Goal: Task Accomplishment & Management: Use online tool/utility

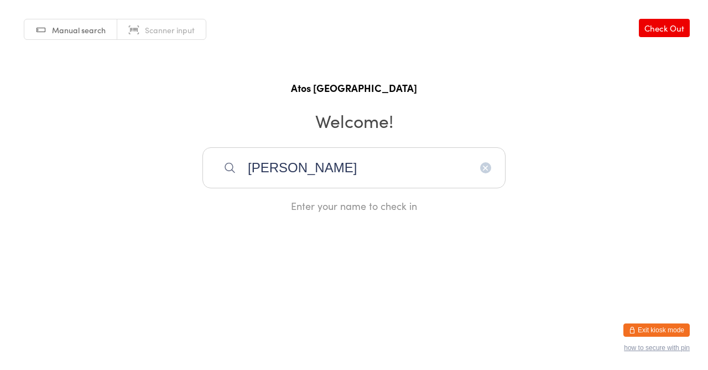
type input "[PERSON_NAME]"
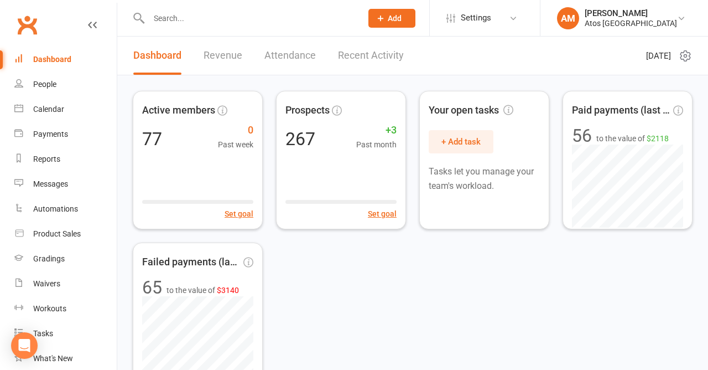
click at [230, 19] on input "text" at bounding box center [250, 18] width 209 height 15
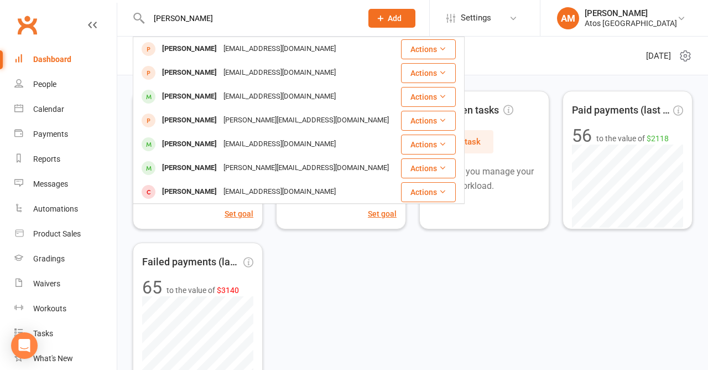
type input "[PERSON_NAME]"
click at [261, 142] on div "joelstarbuck@hotmail.com" at bounding box center [279, 144] width 119 height 16
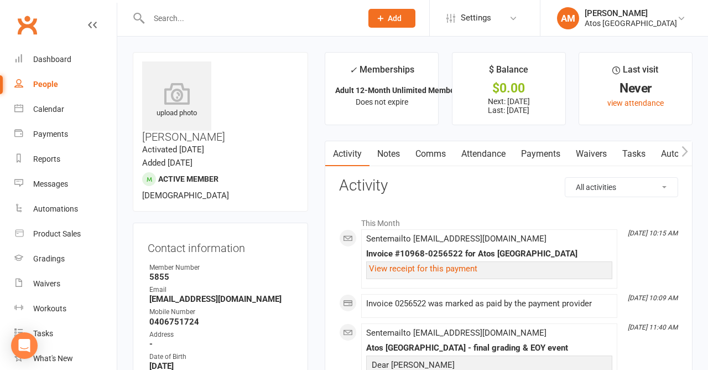
click at [639, 103] on link "view attendance" at bounding box center [636, 102] width 56 height 9
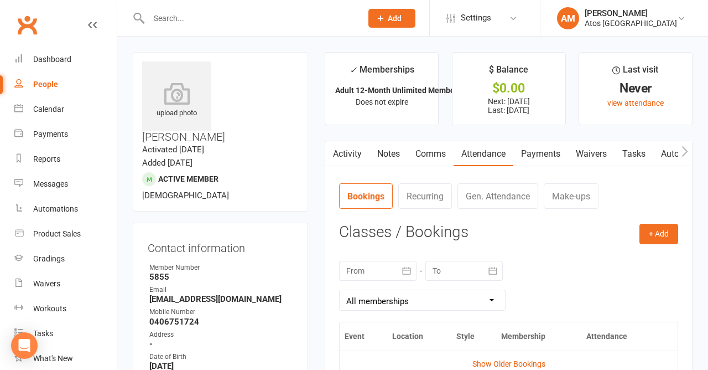
click at [38, 78] on link "People" at bounding box center [65, 84] width 102 height 25
select select "100"
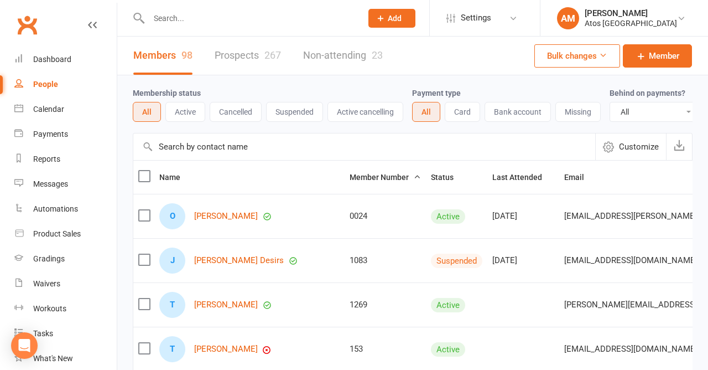
click at [189, 17] on input "text" at bounding box center [250, 18] width 209 height 15
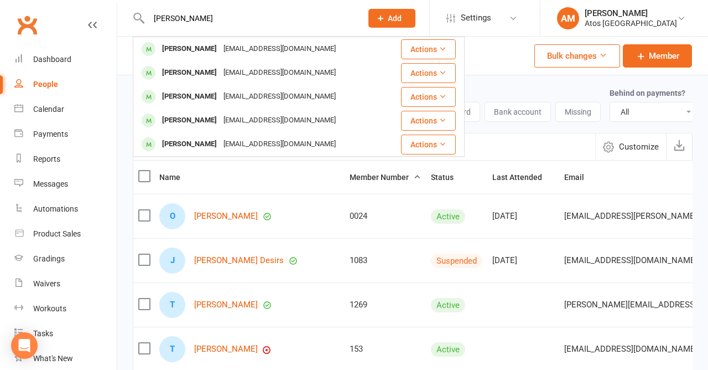
type input "Wulff"
click at [438, 98] on button "Actions" at bounding box center [428, 97] width 55 height 20
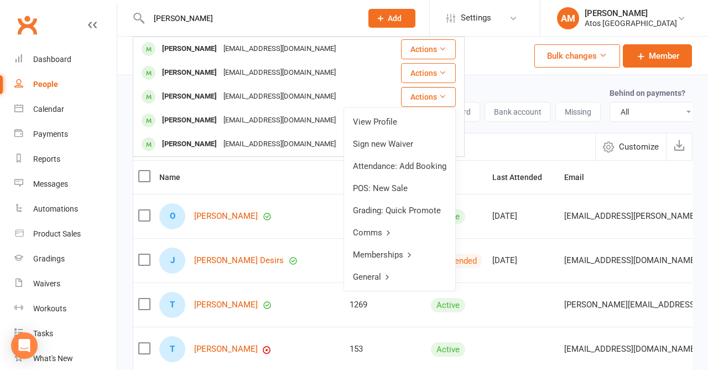
click at [398, 137] on link "Sign new Waiver" at bounding box center [399, 144] width 111 height 22
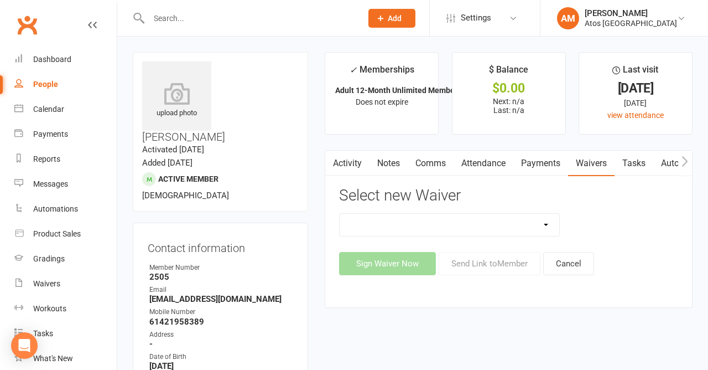
click at [541, 214] on select "New Member Sign Up Payment Authority Waiver Waiver Release (Existing Members)" at bounding box center [449, 225] width 219 height 22
select select "14623"
click at [340, 214] on select "New Member Sign Up Payment Authority Waiver Waiver Release (Existing Members)" at bounding box center [449, 225] width 219 height 22
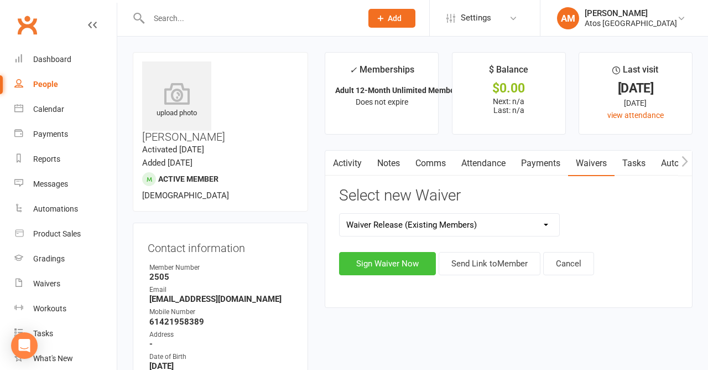
click at [384, 261] on button "Sign Waiver Now" at bounding box center [387, 263] width 97 height 23
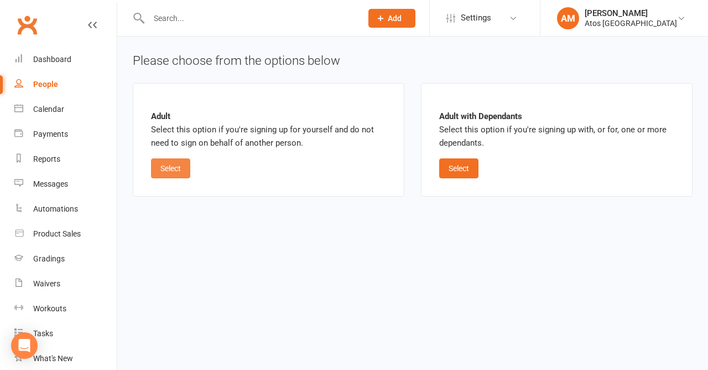
click at [169, 167] on button "Select" at bounding box center [170, 168] width 39 height 20
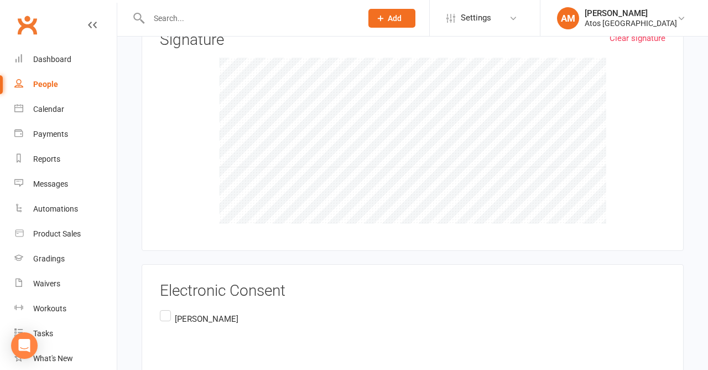
scroll to position [917, 0]
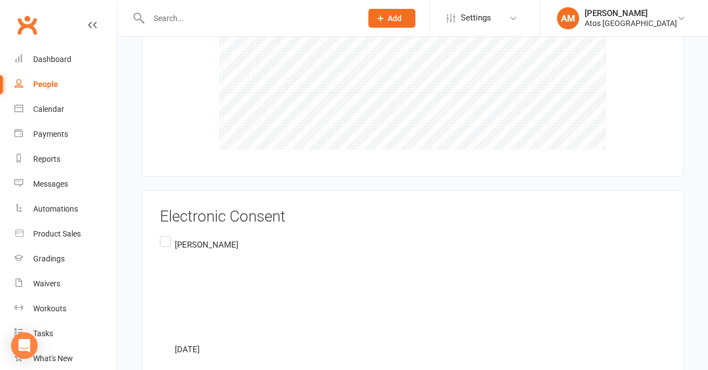
click at [166, 234] on label "Sophia Wulff October 14th 2025" at bounding box center [199, 297] width 79 height 126
click at [166, 234] on input "Sophia Wulff October 14th 2025" at bounding box center [163, 234] width 7 height 0
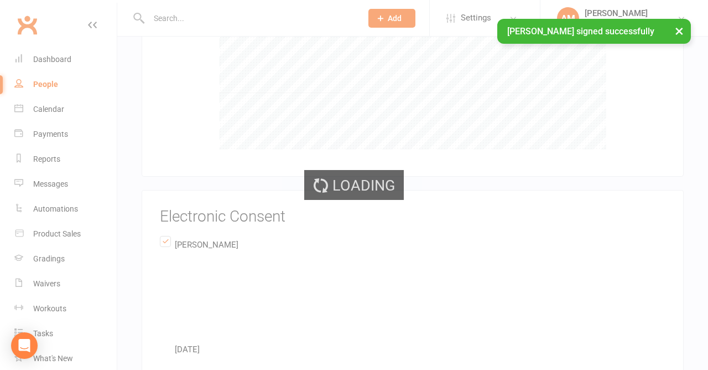
scroll to position [789, 0]
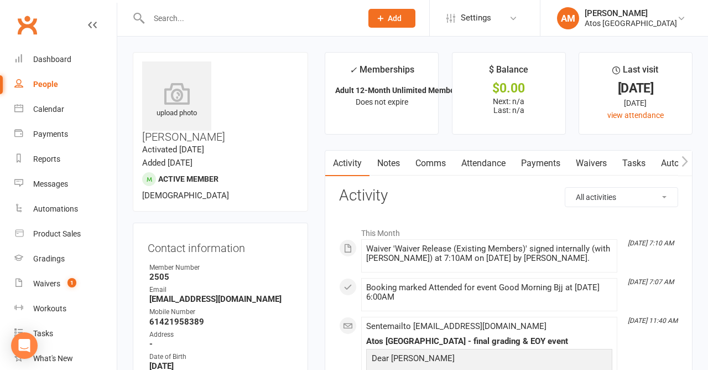
click at [197, 15] on input "text" at bounding box center [250, 18] width 209 height 15
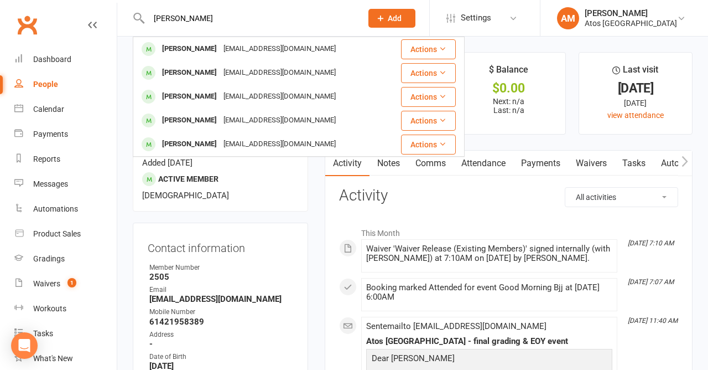
type input "Wulff"
click at [442, 143] on icon at bounding box center [443, 144] width 8 height 8
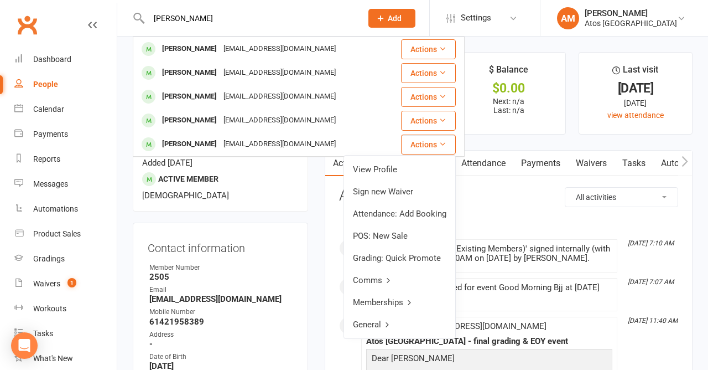
click at [438, 120] on button "Actions" at bounding box center [428, 121] width 55 height 20
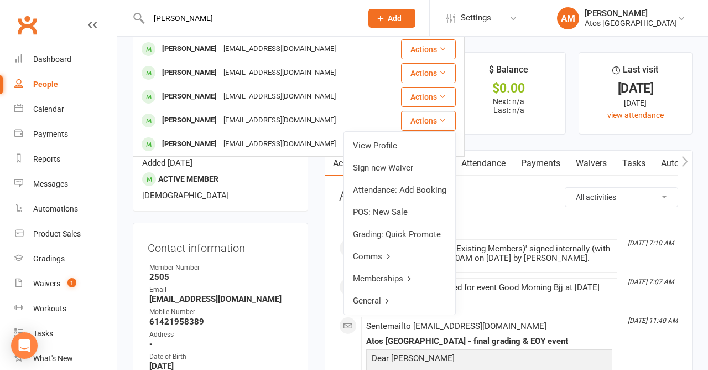
click at [386, 165] on link "Sign new Waiver" at bounding box center [399, 168] width 111 height 22
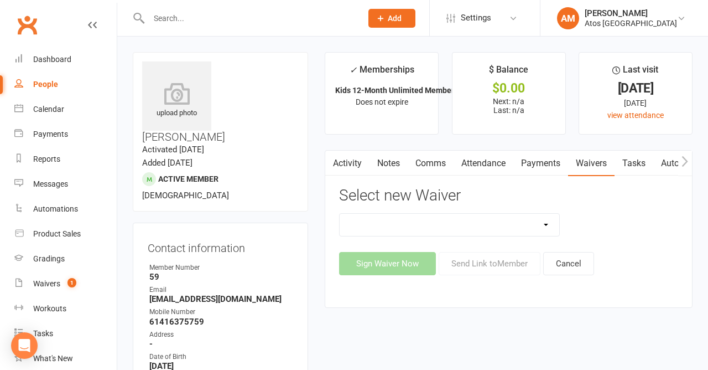
click at [375, 218] on select "New Member Sign Up Payment Authority Waiver Waiver Release (Existing Members)" at bounding box center [449, 225] width 219 height 22
select select "14623"
click at [340, 214] on select "New Member Sign Up Payment Authority Waiver Waiver Release (Existing Members)" at bounding box center [449, 225] width 219 height 22
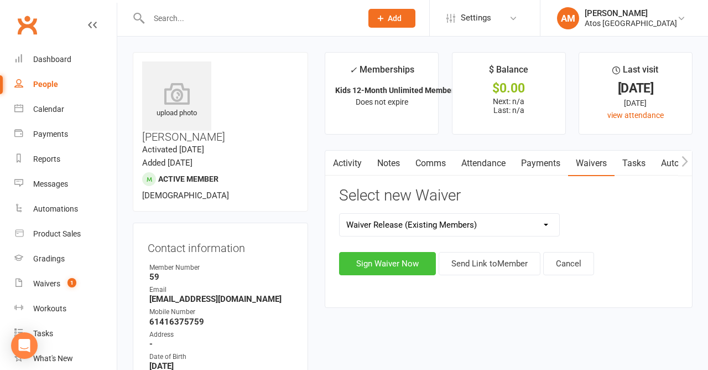
click at [371, 267] on button "Sign Waiver Now" at bounding box center [387, 263] width 97 height 23
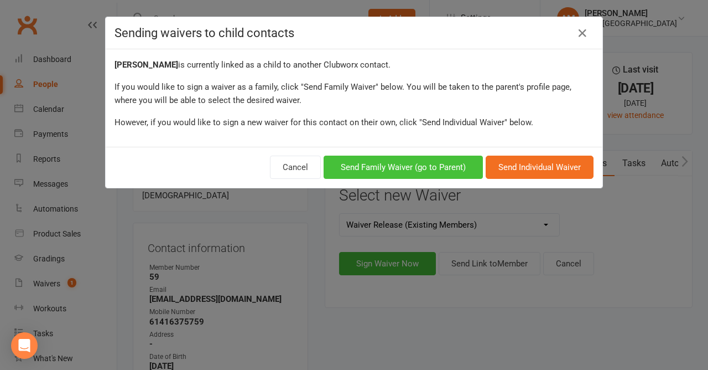
click at [369, 162] on button "Send Family Waiver (go to Parent)" at bounding box center [403, 166] width 159 height 23
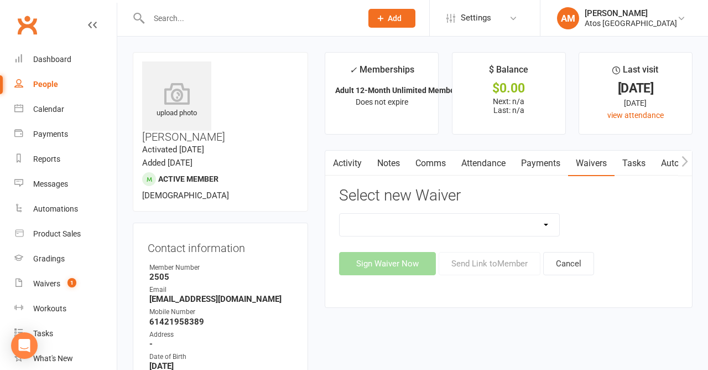
click at [372, 220] on select "New Member Sign Up Payment Authority Waiver Waiver Release (Existing Members)" at bounding box center [449, 225] width 219 height 22
select select "14623"
click at [340, 214] on select "New Member Sign Up Payment Authority Waiver Waiver Release (Existing Members)" at bounding box center [449, 225] width 219 height 22
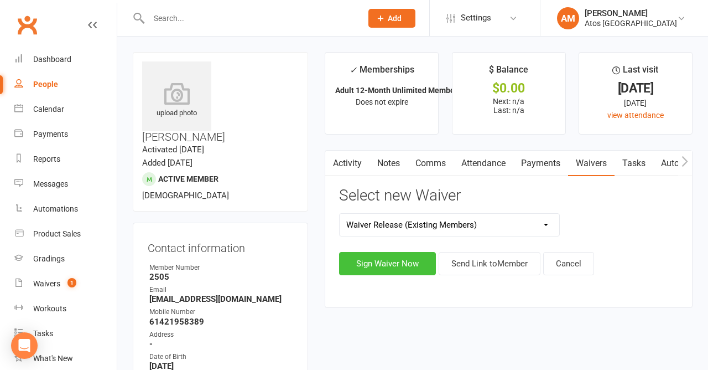
click at [371, 255] on button "Sign Waiver Now" at bounding box center [387, 263] width 97 height 23
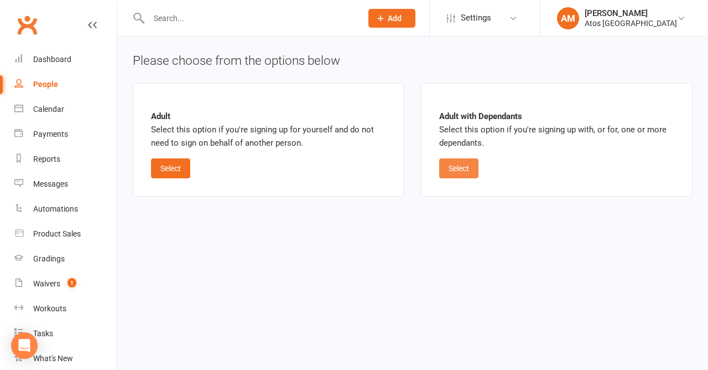
click at [468, 163] on button "Select" at bounding box center [458, 168] width 39 height 20
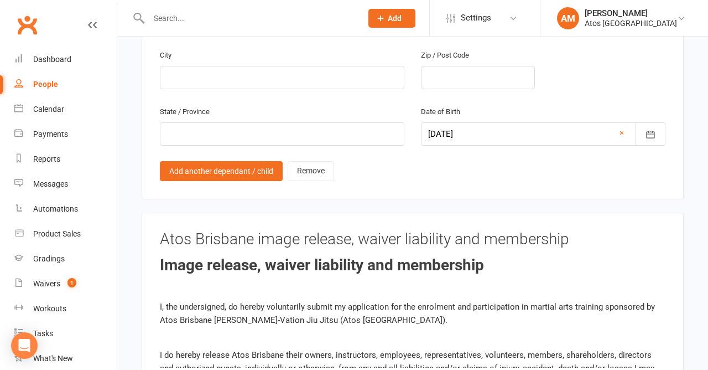
scroll to position [1650, 0]
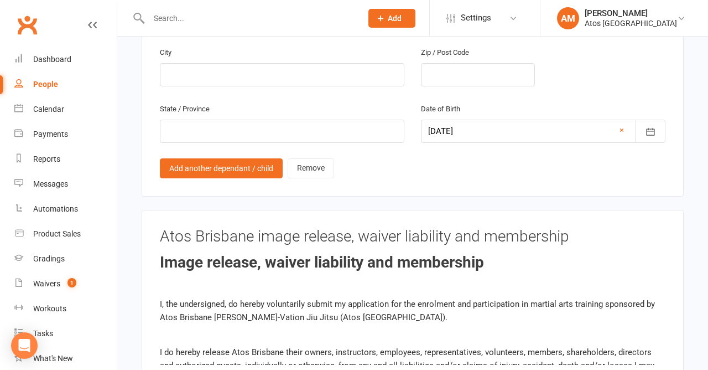
click at [178, 158] on link "Add another dependant / child" at bounding box center [221, 168] width 123 height 20
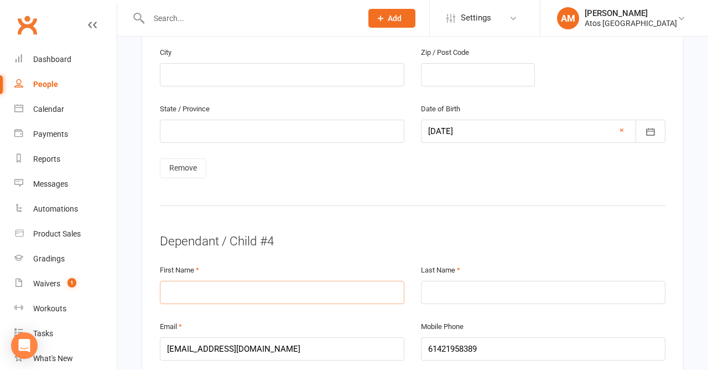
click at [189, 281] on input "text" at bounding box center [282, 292] width 245 height 23
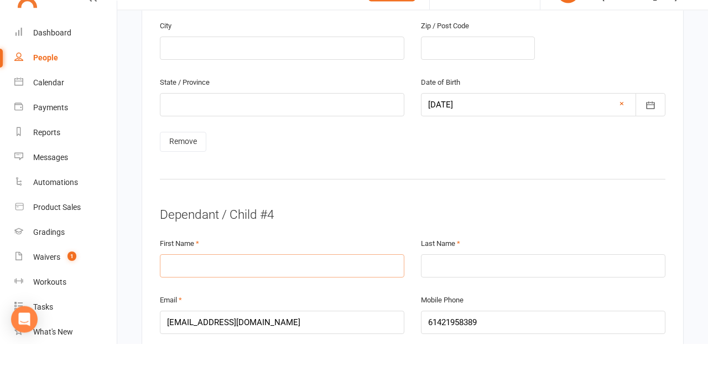
scroll to position [1677, 0]
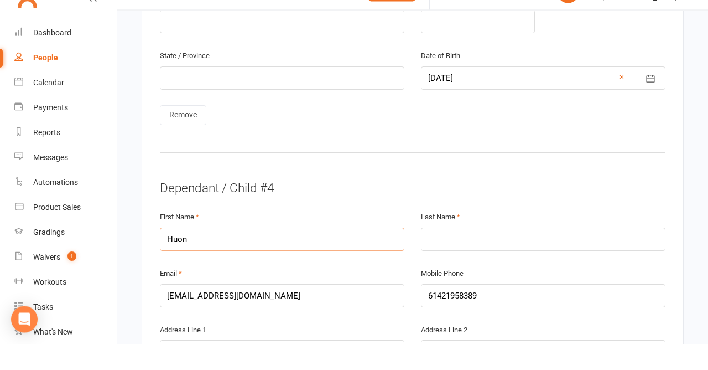
type input "Huon"
click at [351, 169] on hr at bounding box center [413, 178] width 506 height 19
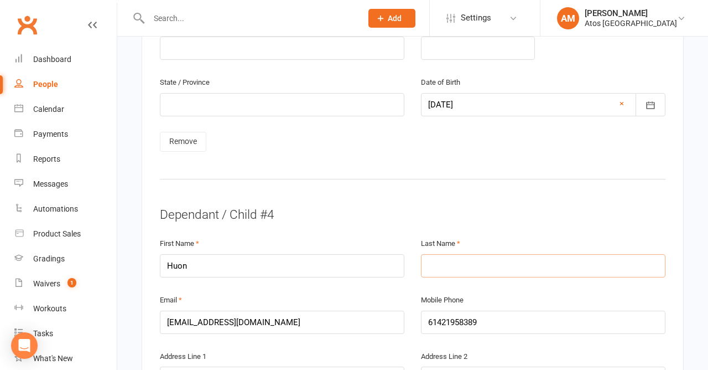
click at [466, 254] on input "text" at bounding box center [543, 265] width 245 height 23
type input "Wulff"
click at [391, 169] on hr at bounding box center [413, 178] width 506 height 19
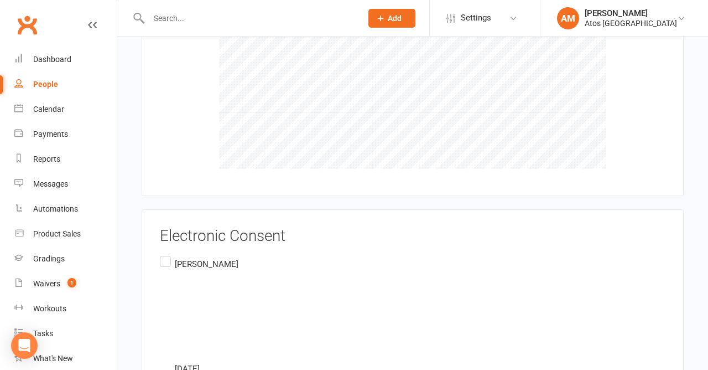
scroll to position [2488, 0]
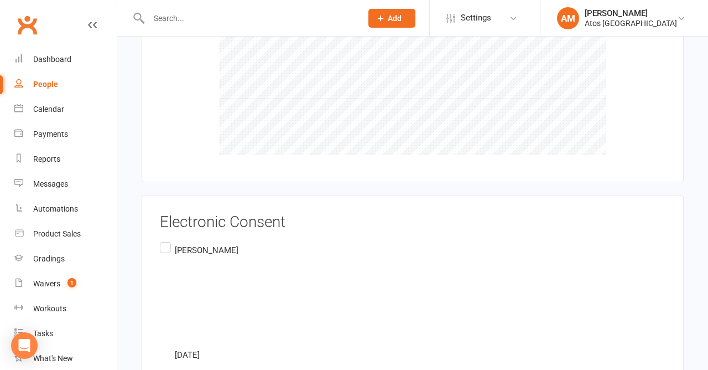
click at [168, 240] on label "Sophia Wulff October 14th 2025" at bounding box center [199, 303] width 79 height 126
click at [167, 240] on input "Sophia Wulff October 14th 2025" at bounding box center [163, 240] width 7 height 0
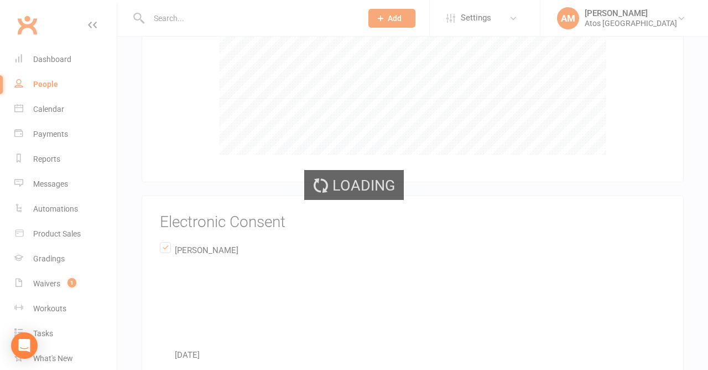
scroll to position [2359, 0]
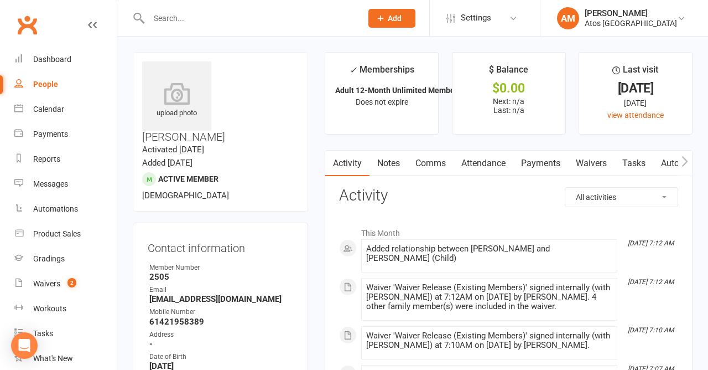
click at [153, 95] on icon at bounding box center [176, 93] width 69 height 22
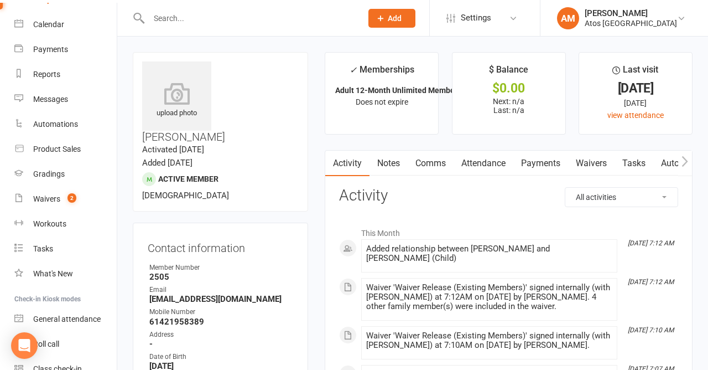
click at [61, 367] on div "Class check-in" at bounding box center [57, 368] width 49 height 9
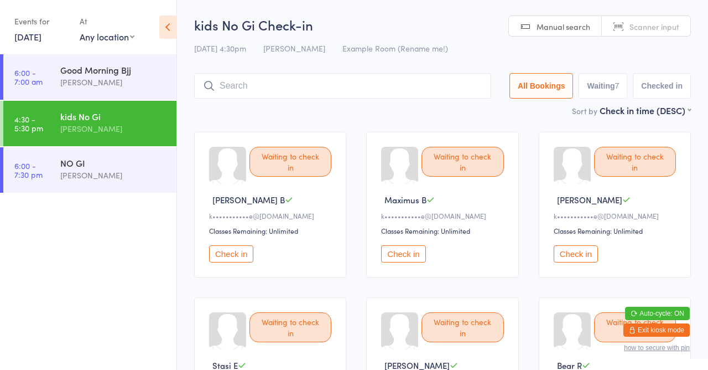
click at [82, 86] on div "[PERSON_NAME]" at bounding box center [113, 82] width 107 height 13
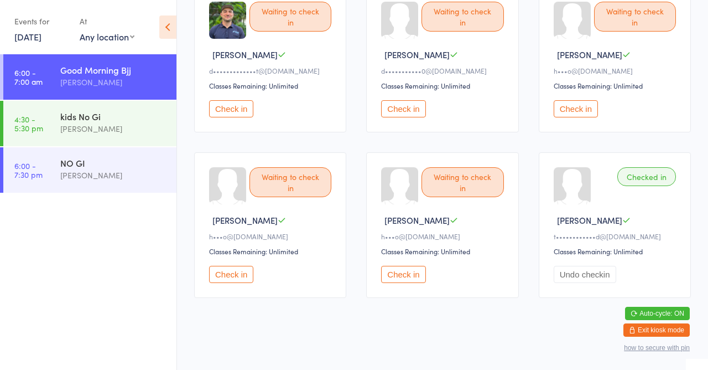
scroll to position [130, 0]
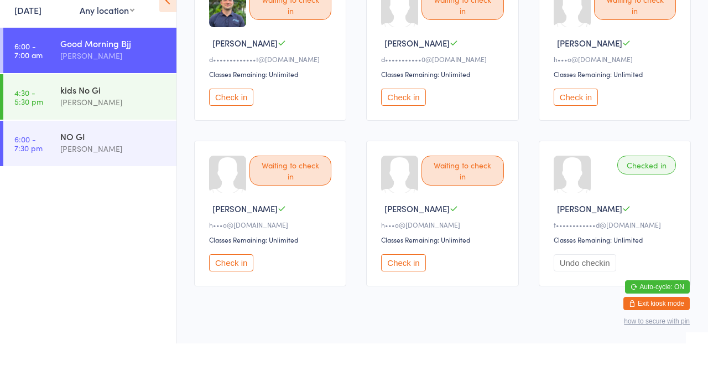
click at [582, 126] on button "Check in" at bounding box center [576, 123] width 44 height 17
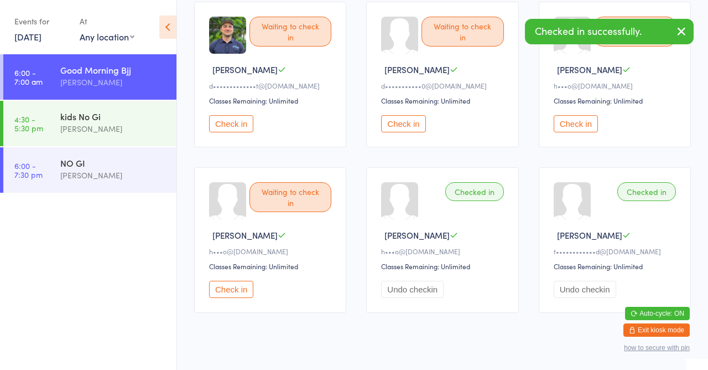
click at [235, 291] on button "Check in" at bounding box center [231, 289] width 44 height 17
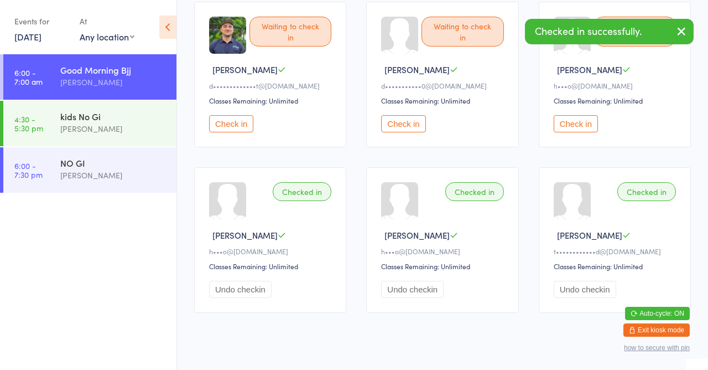
click at [412, 124] on button "Check in" at bounding box center [403, 123] width 44 height 17
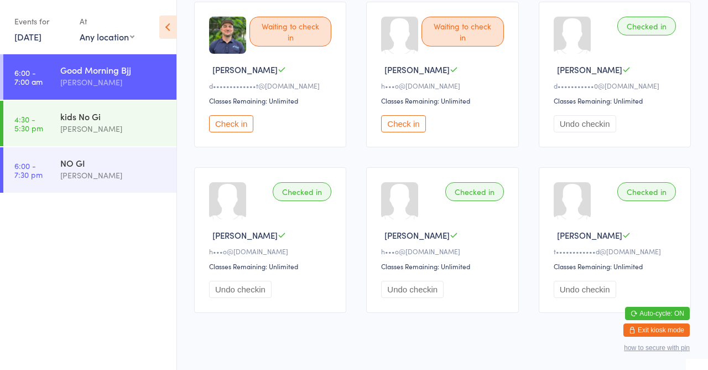
click at [395, 123] on button "Check in" at bounding box center [403, 123] width 44 height 17
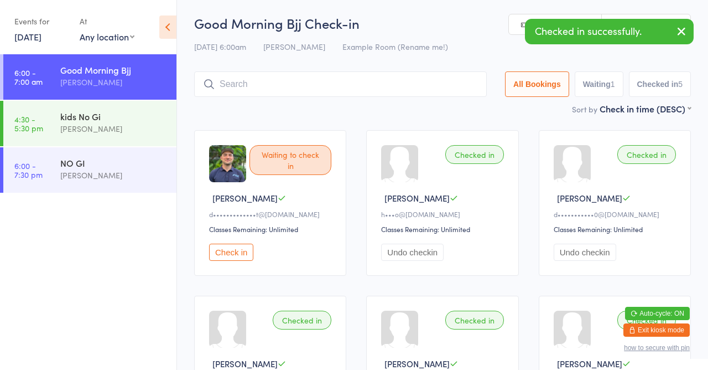
scroll to position [0, 0]
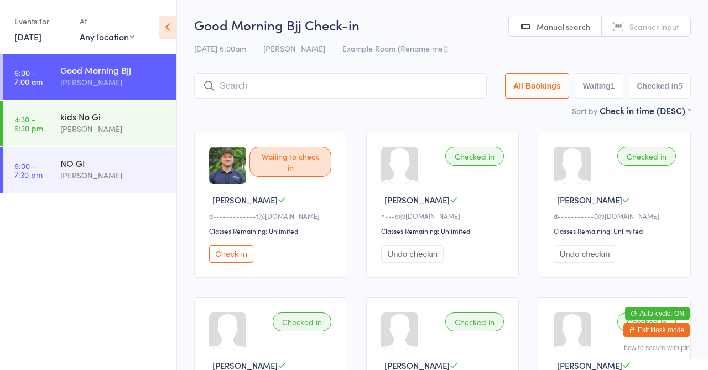
click at [137, 128] on div "[PERSON_NAME]" at bounding box center [113, 128] width 107 height 13
